Goal: Browse casually: Explore the website without a specific task or goal

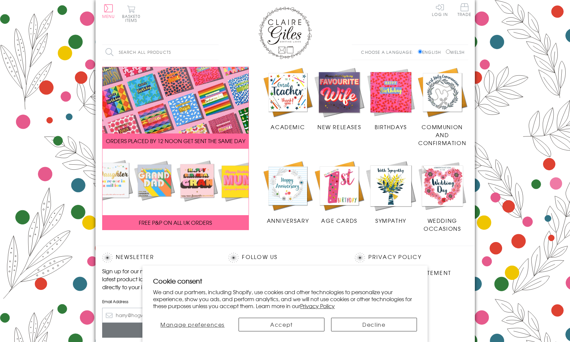
scroll to position [73, 0]
